Goal: Use online tool/utility: Utilize a website feature to perform a specific function

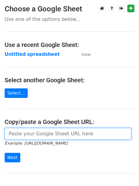
click at [33, 134] on input "url" at bounding box center [68, 134] width 127 height 12
paste input "[URL][DOMAIN_NAME]"
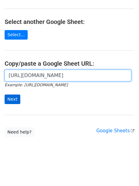
type input "[URL][DOMAIN_NAME]"
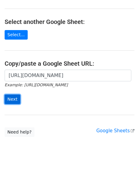
click at [18, 100] on input "Next" at bounding box center [13, 100] width 16 height 10
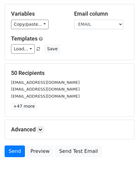
scroll to position [77, 0]
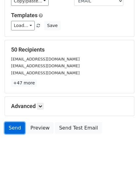
click at [19, 126] on link "Send" at bounding box center [15, 128] width 20 height 12
